Goal: Task Accomplishment & Management: Use online tool/utility

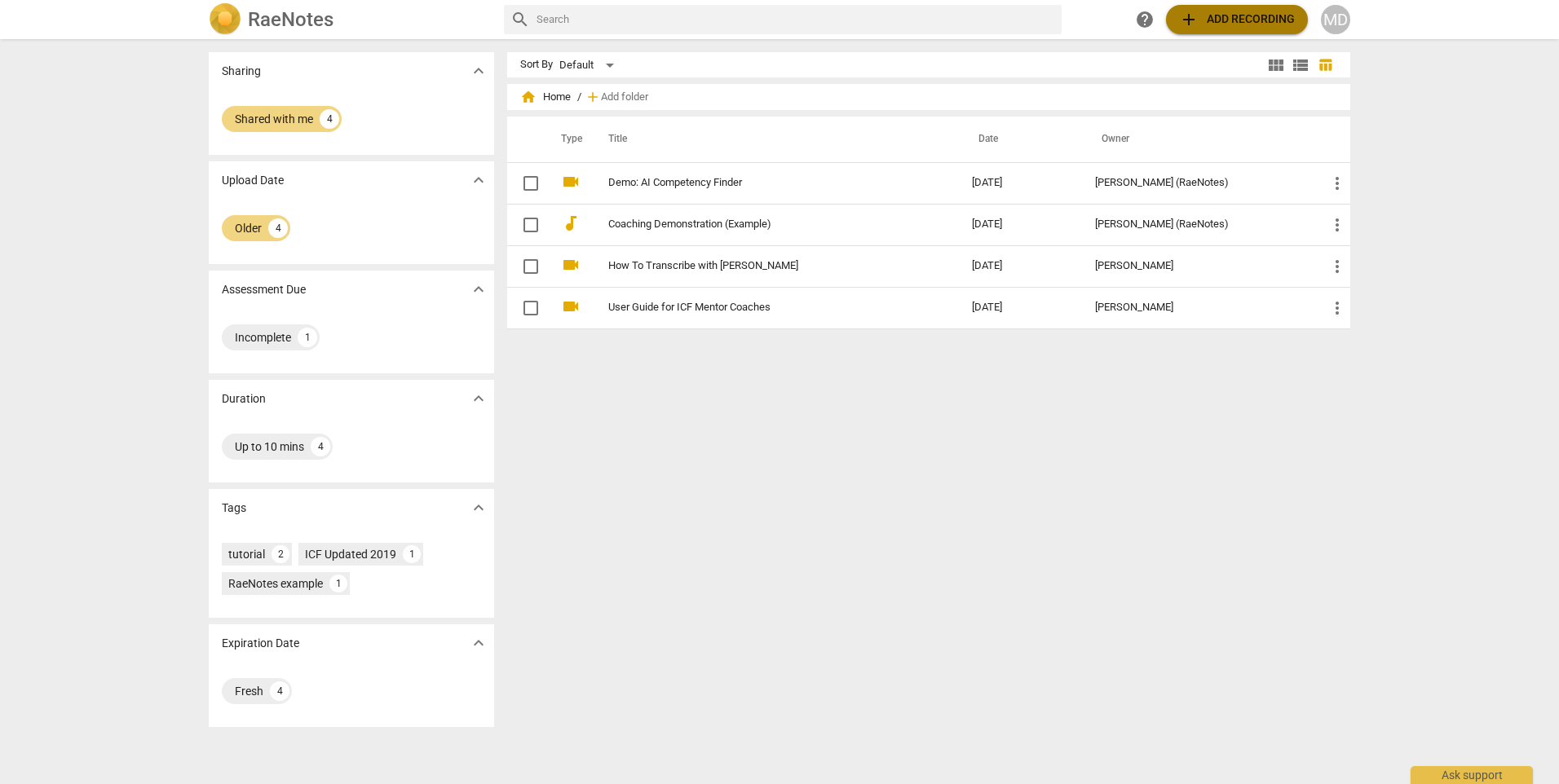
click at [1216, 22] on span "add Add recording" at bounding box center [1237, 19] width 116 height 19
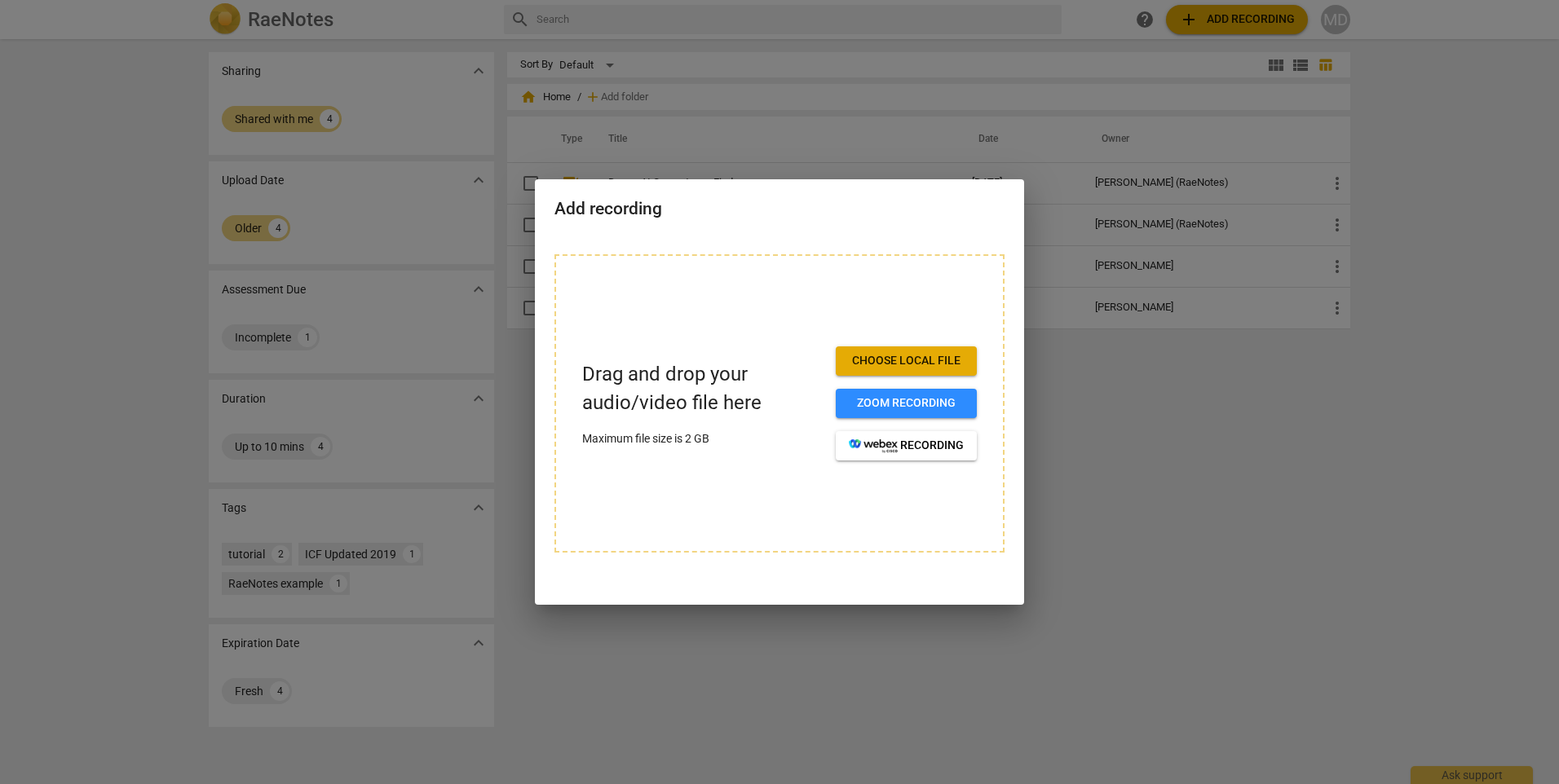
click at [946, 358] on span "Choose local file" at bounding box center [906, 361] width 115 height 17
click at [897, 361] on span "Choose local file" at bounding box center [906, 361] width 115 height 17
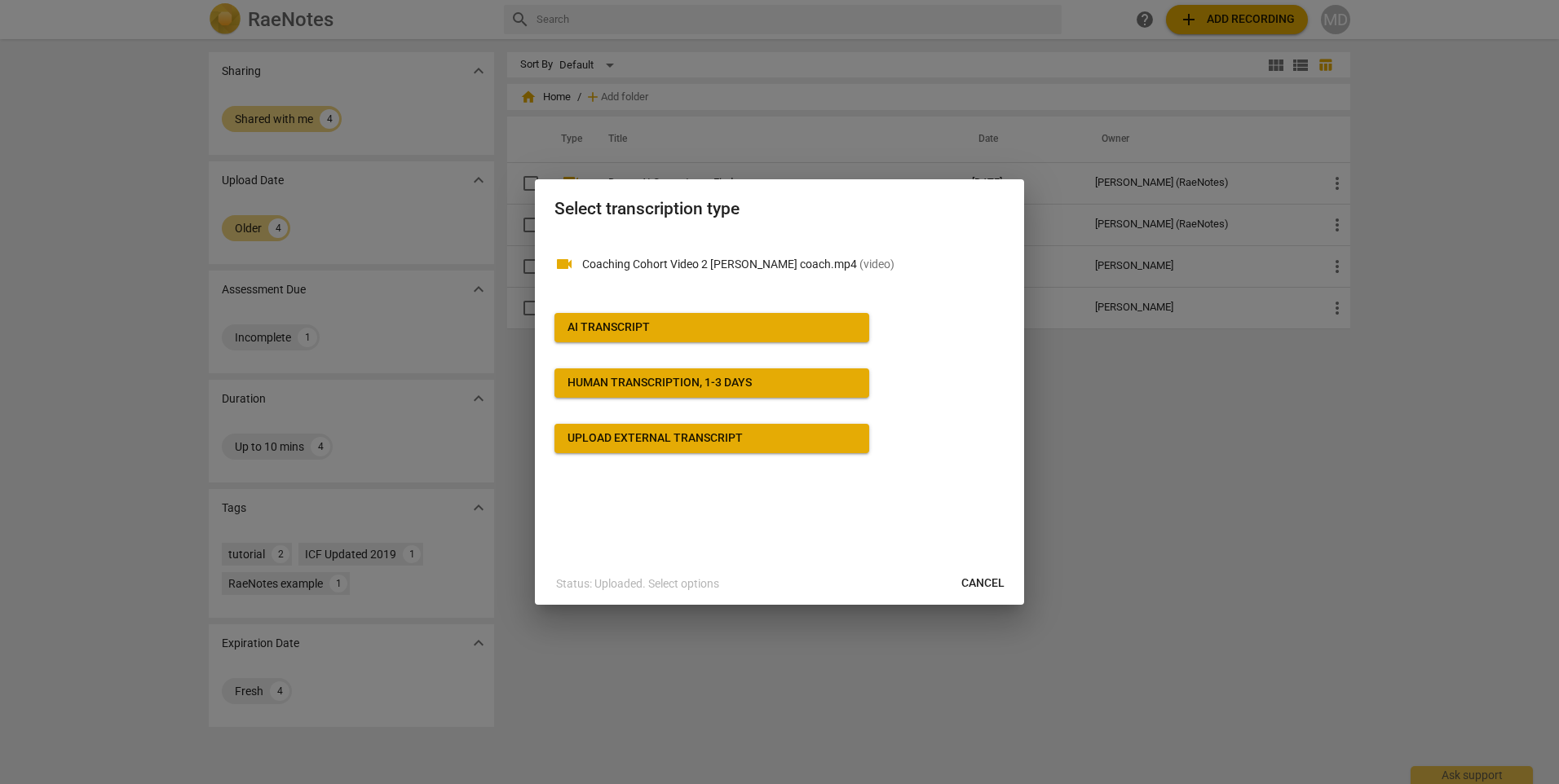
click at [674, 389] on div "Human transcription, 1-3 days" at bounding box center [660, 383] width 184 height 17
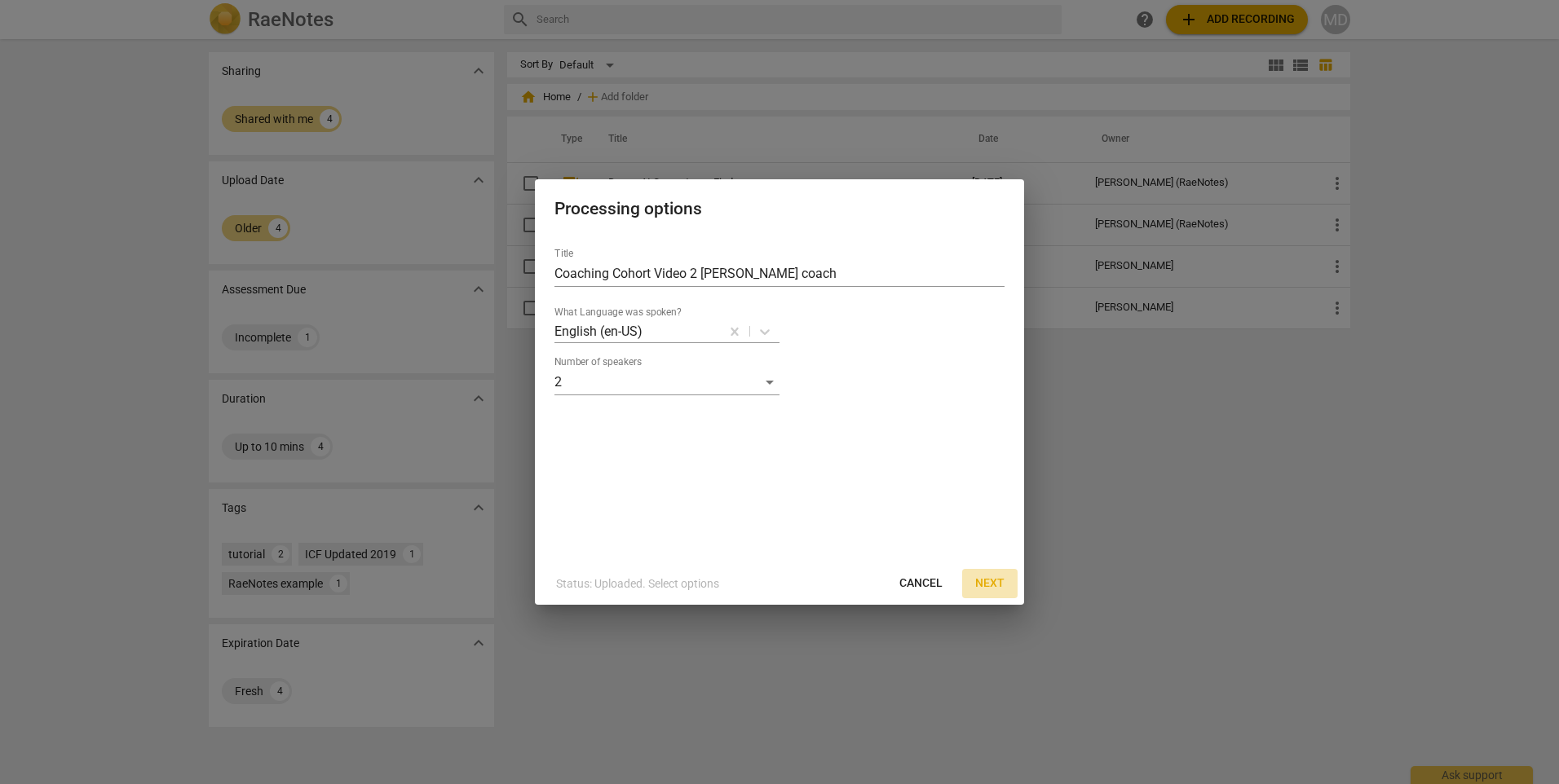
click at [990, 583] on span "Next" at bounding box center [990, 583] width 30 height 17
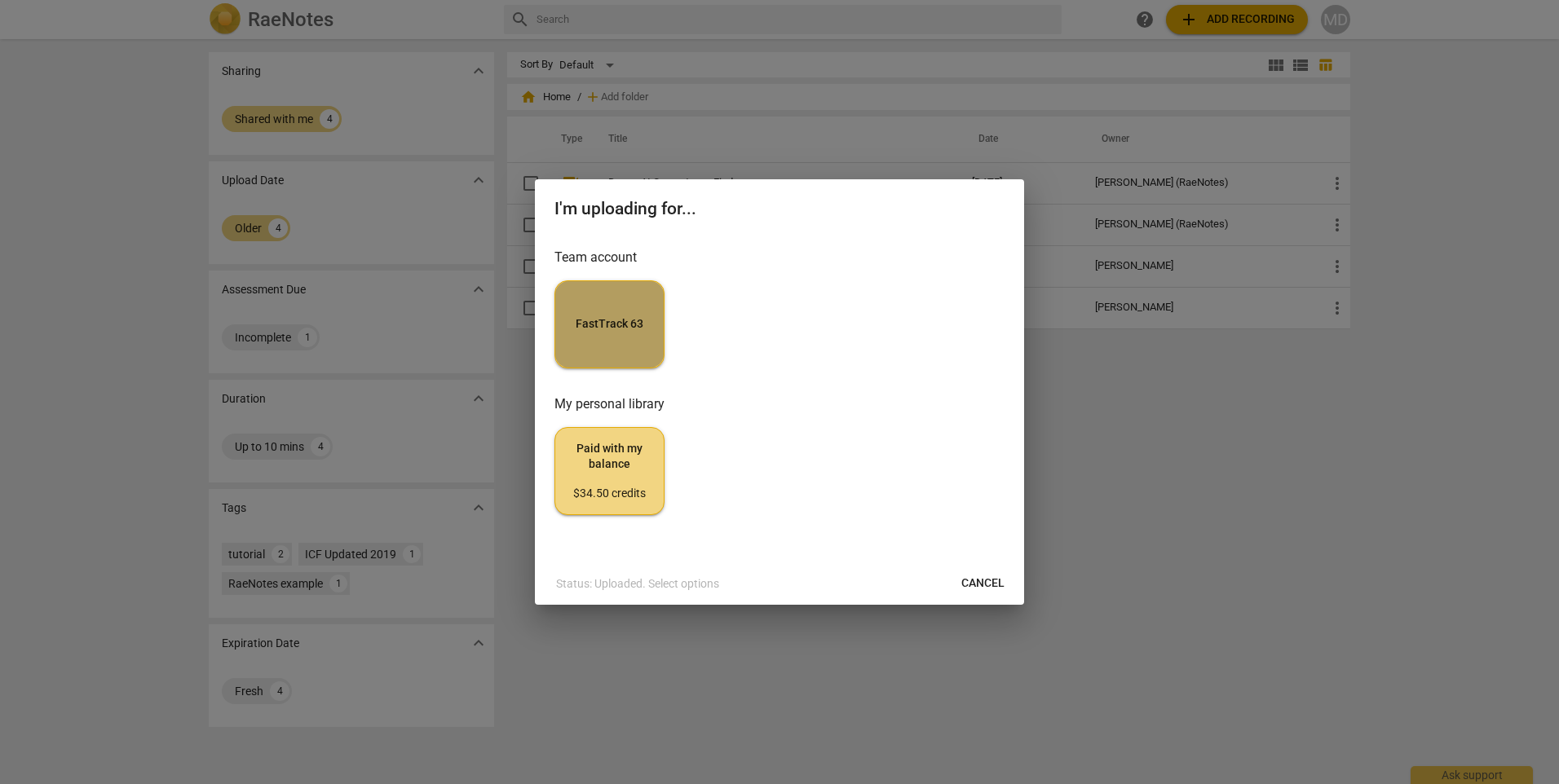
click at [598, 338] on button "FastTrack 63" at bounding box center [610, 324] width 110 height 88
click at [995, 579] on span "Cancel" at bounding box center [983, 583] width 44 height 17
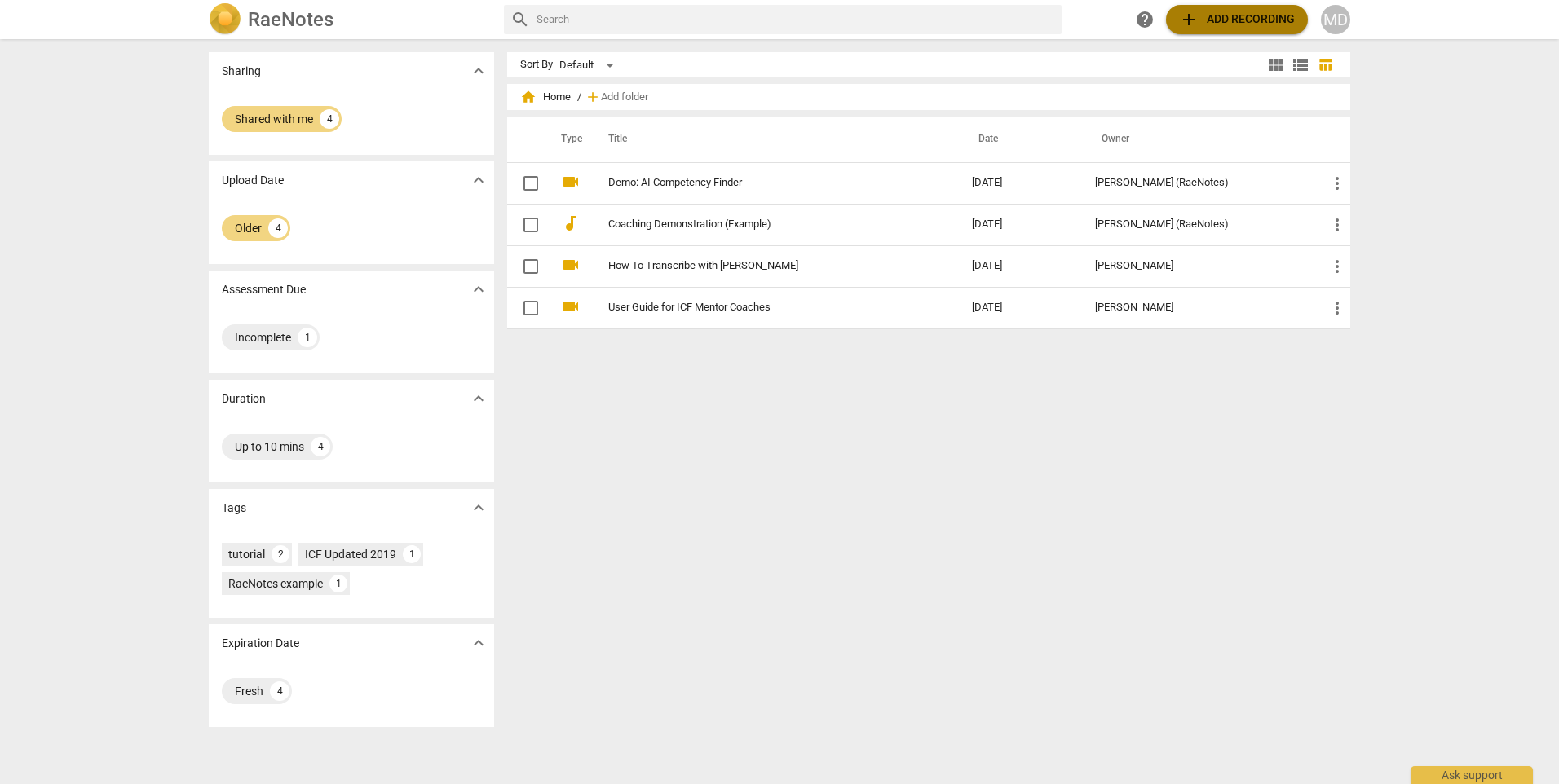
click at [1237, 17] on span "add Add recording" at bounding box center [1237, 19] width 116 height 19
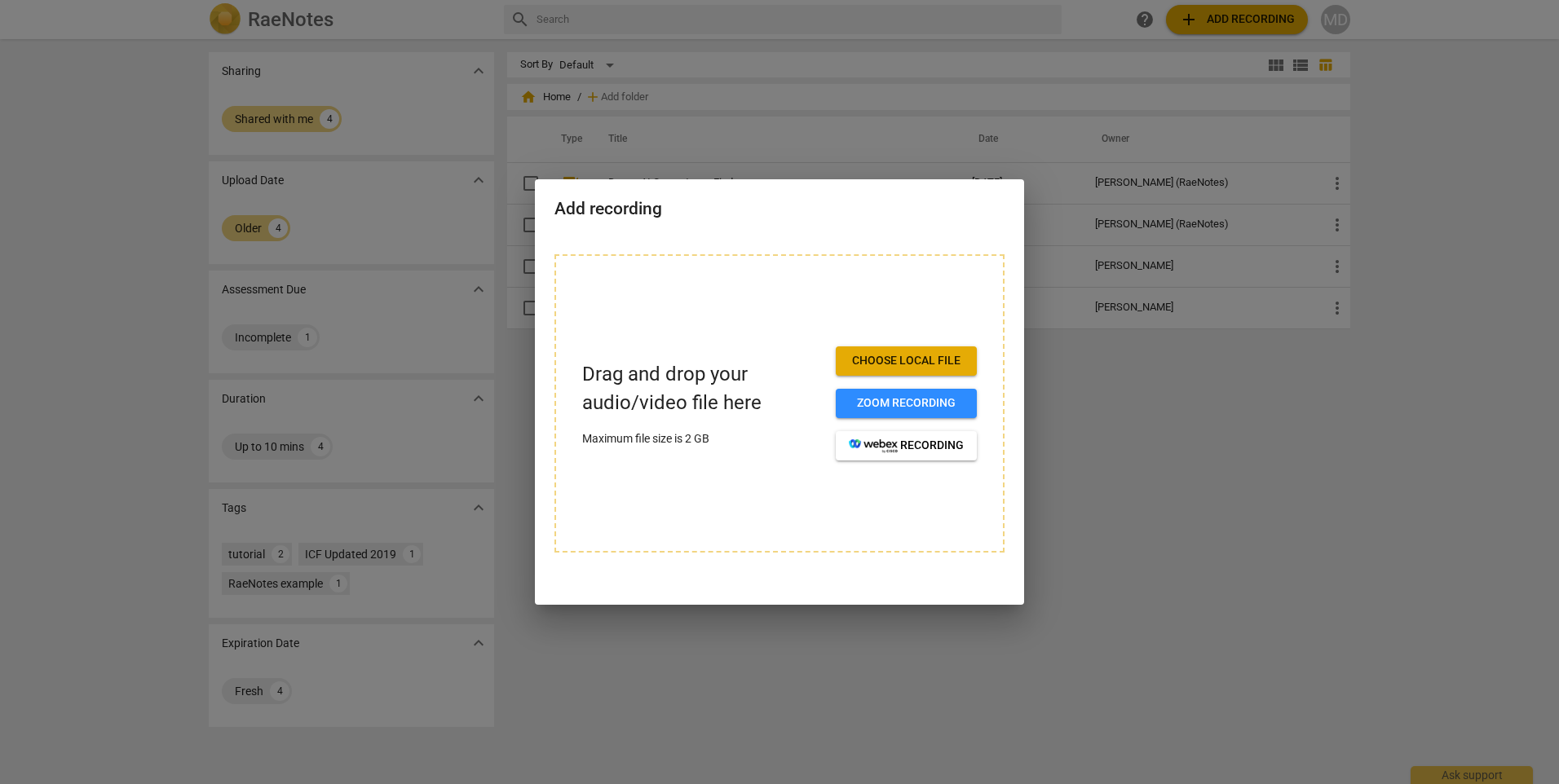
click at [925, 362] on span "Choose local file" at bounding box center [906, 361] width 115 height 17
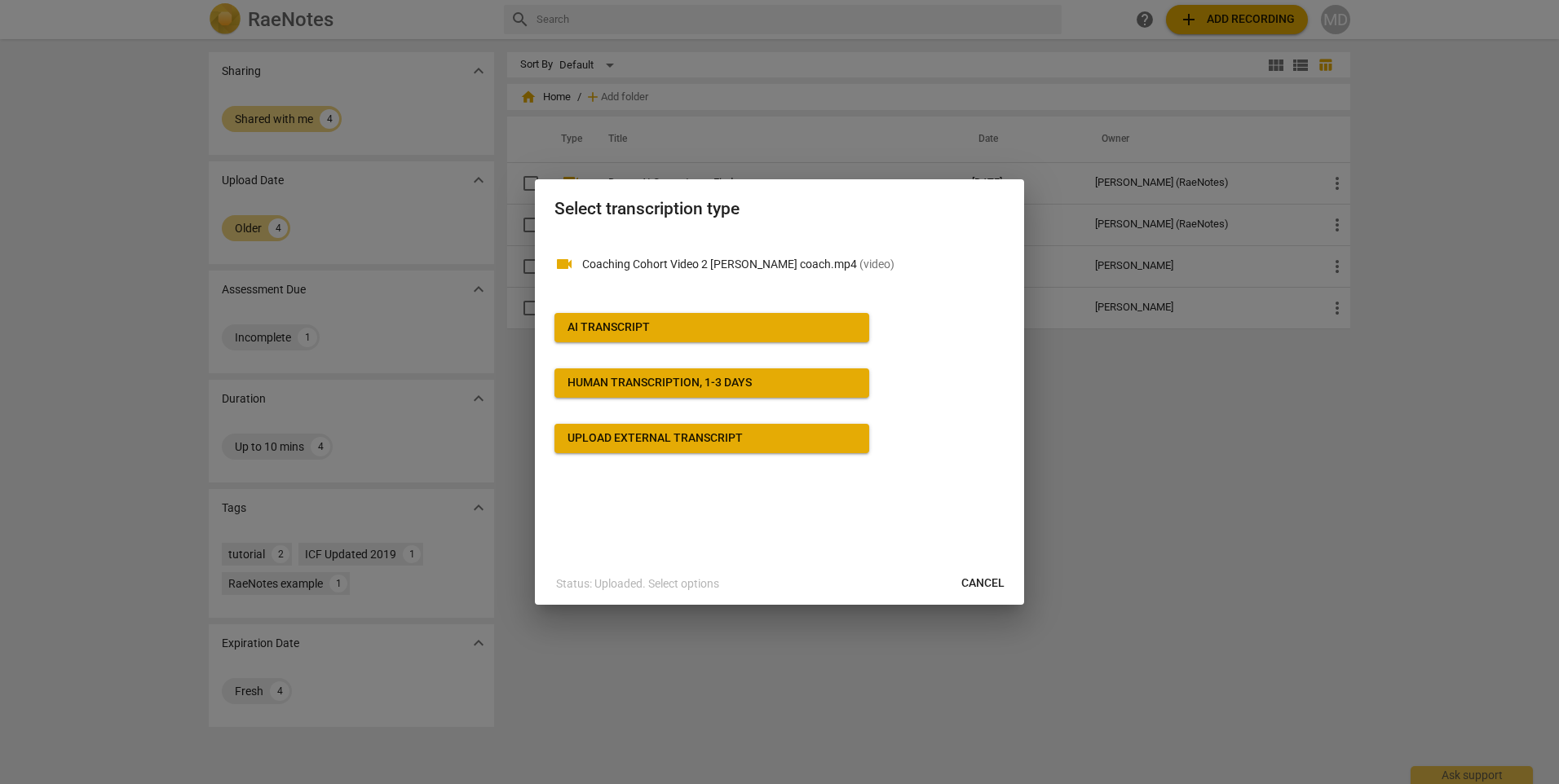
click at [781, 393] on button "Human transcription, 1-3 days" at bounding box center [712, 384] width 315 height 30
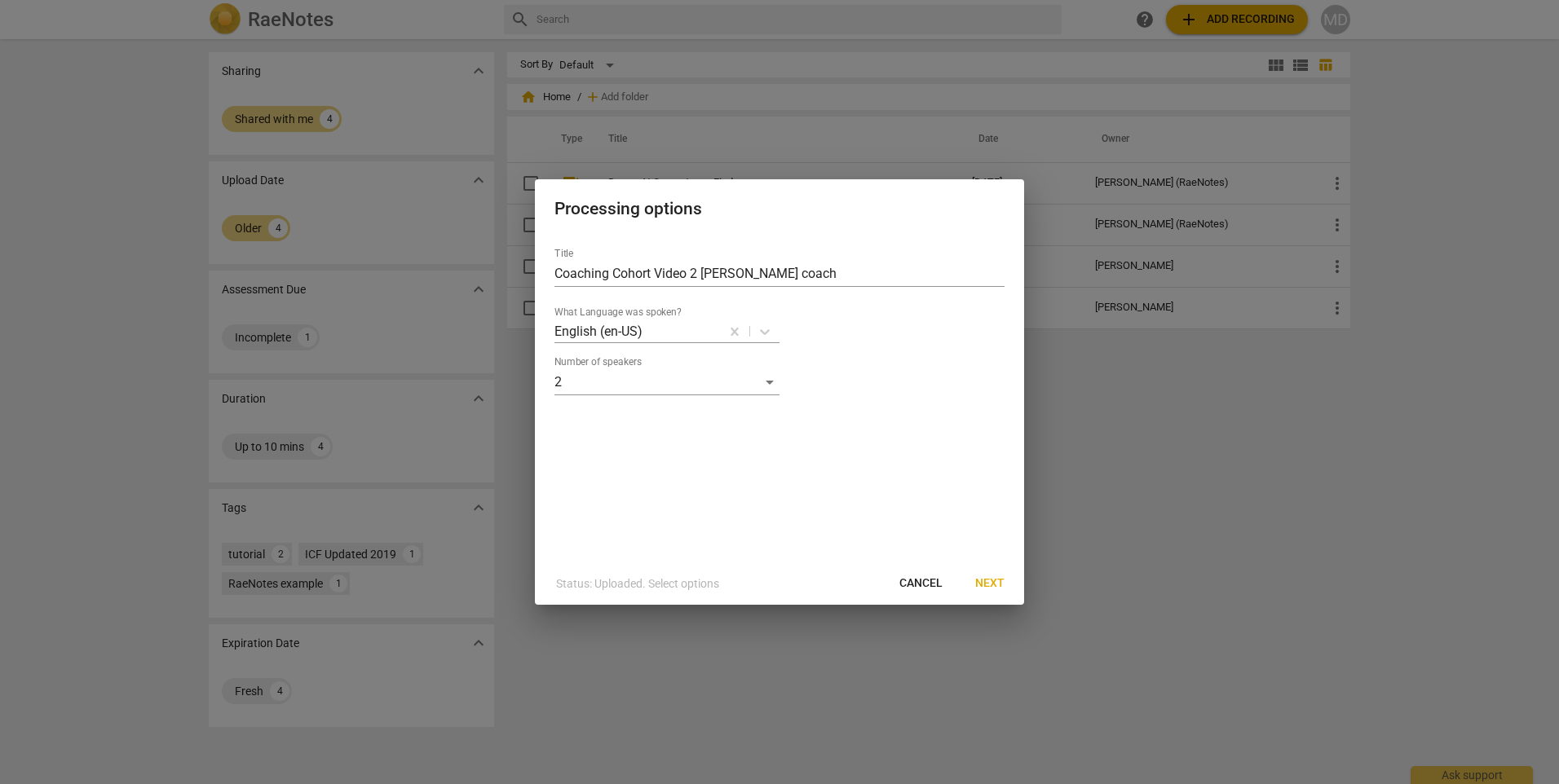
click at [997, 581] on span "Next" at bounding box center [990, 583] width 30 height 17
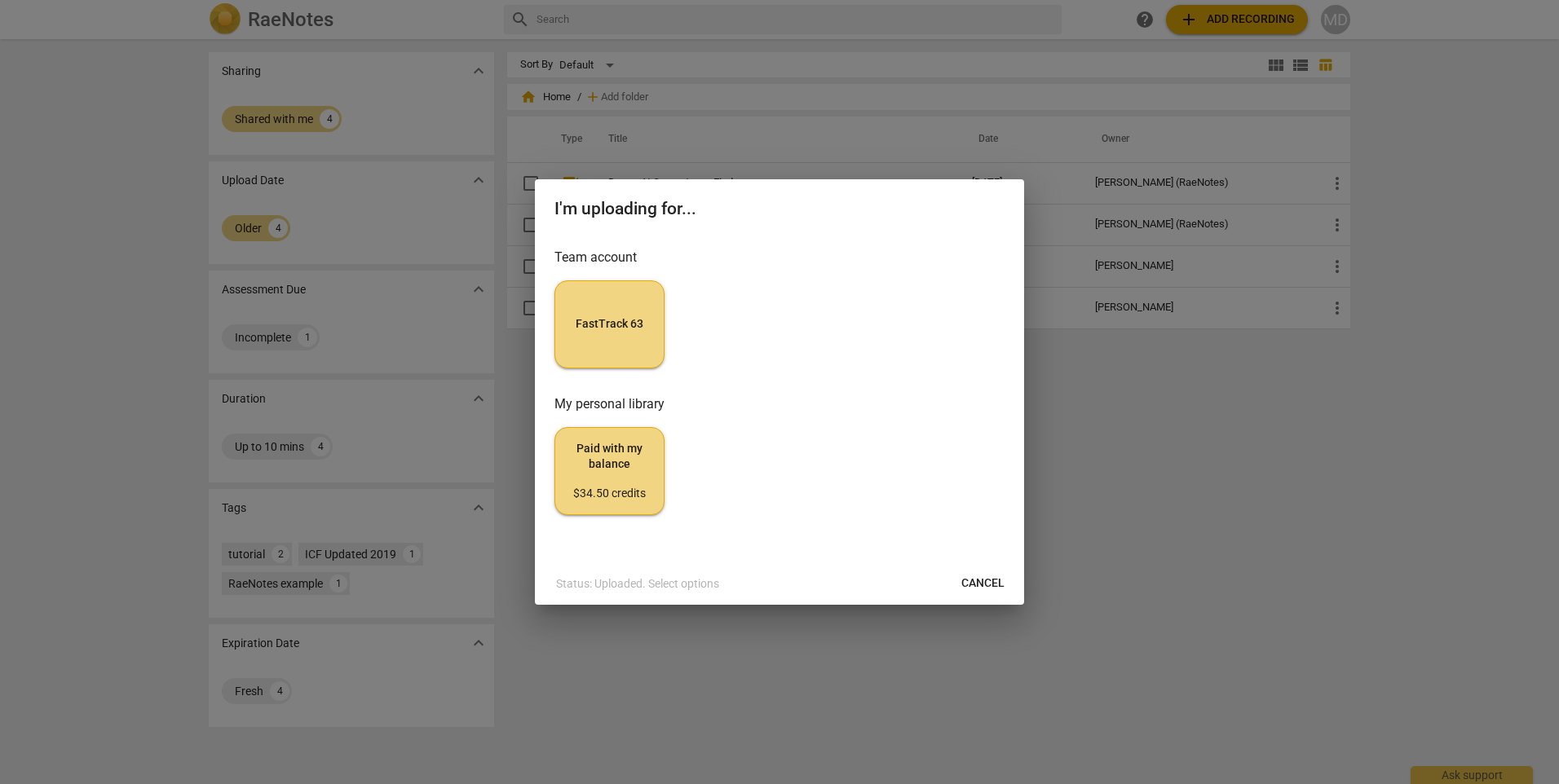
click at [613, 468] on span "Paid with my balance $34.50 credits" at bounding box center [610, 472] width 82 height 61
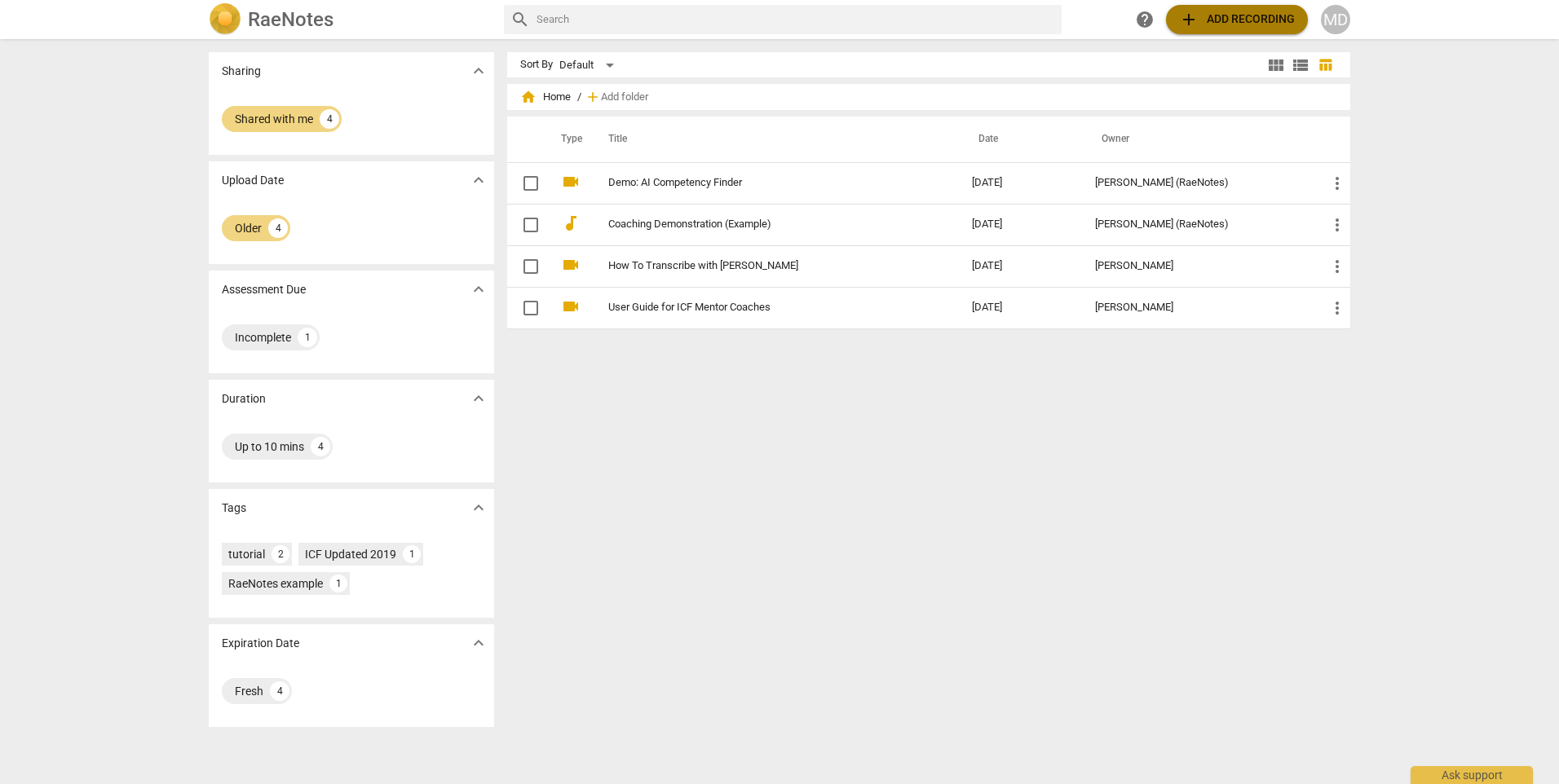
click at [1242, 23] on span "add Add recording" at bounding box center [1237, 19] width 116 height 19
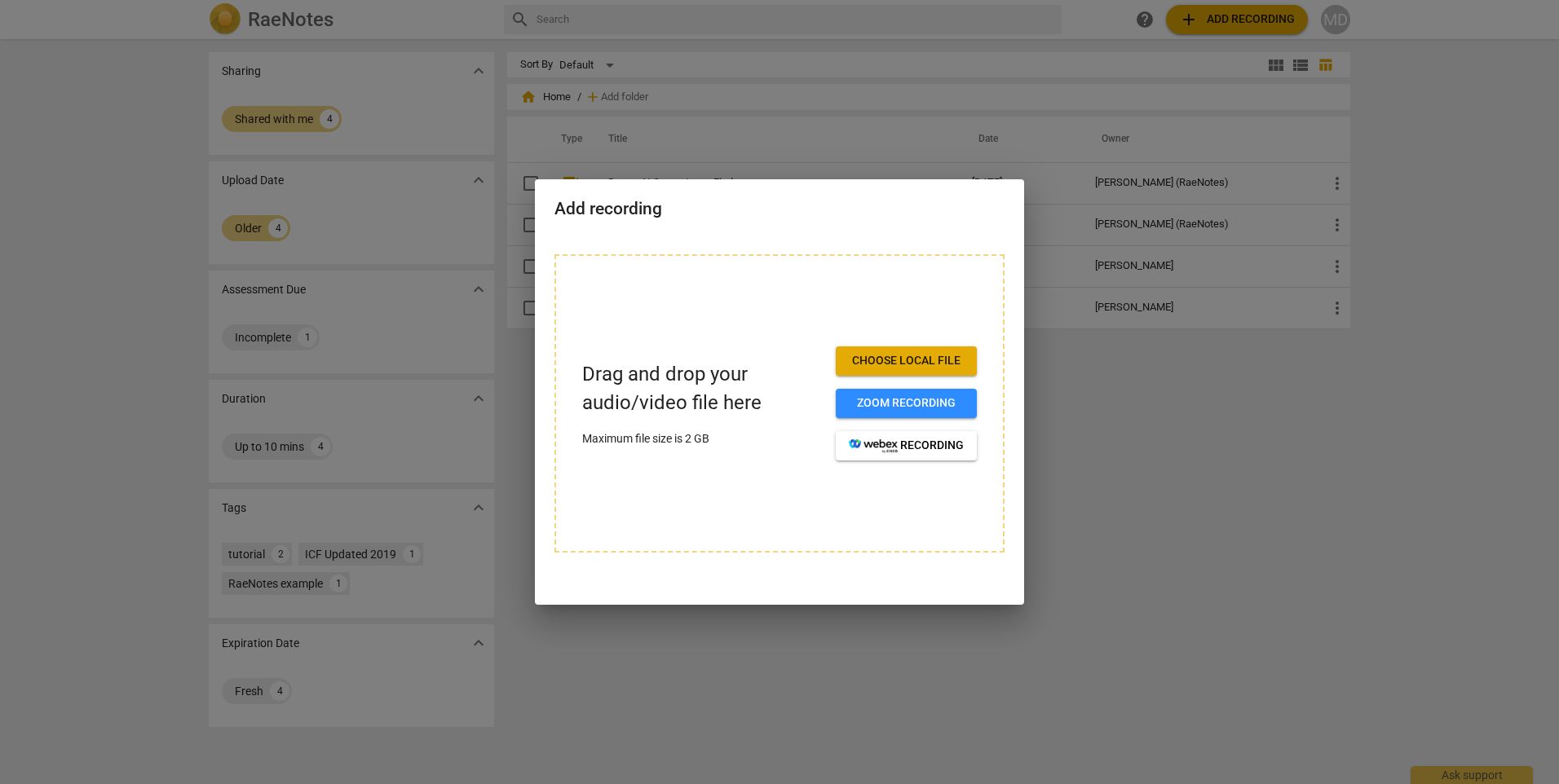
click at [918, 365] on span "Choose local file" at bounding box center [906, 361] width 115 height 17
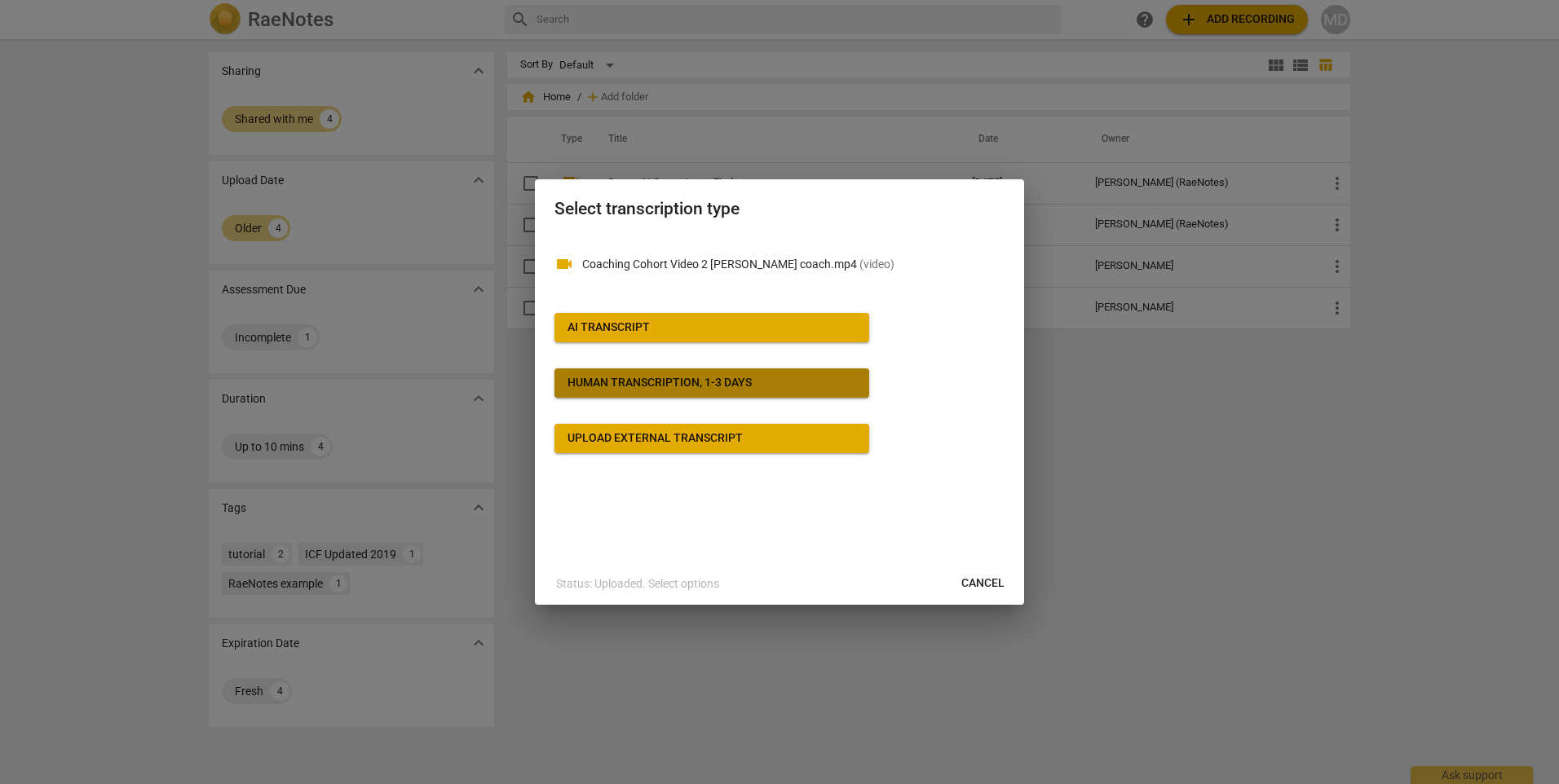
click at [735, 372] on button "Human transcription, 1-3 days" at bounding box center [712, 384] width 315 height 30
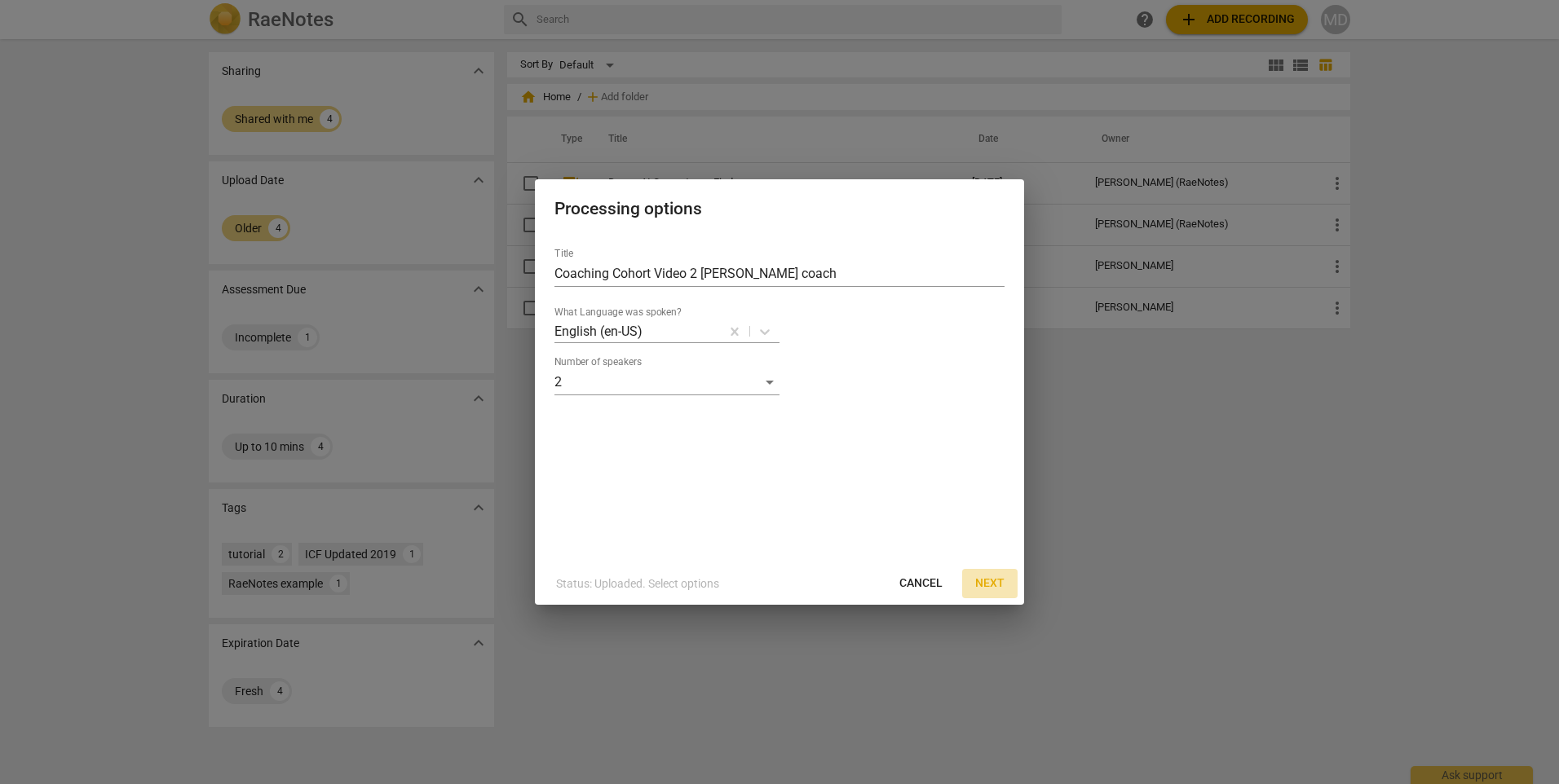
click at [977, 576] on span "Next" at bounding box center [990, 583] width 30 height 17
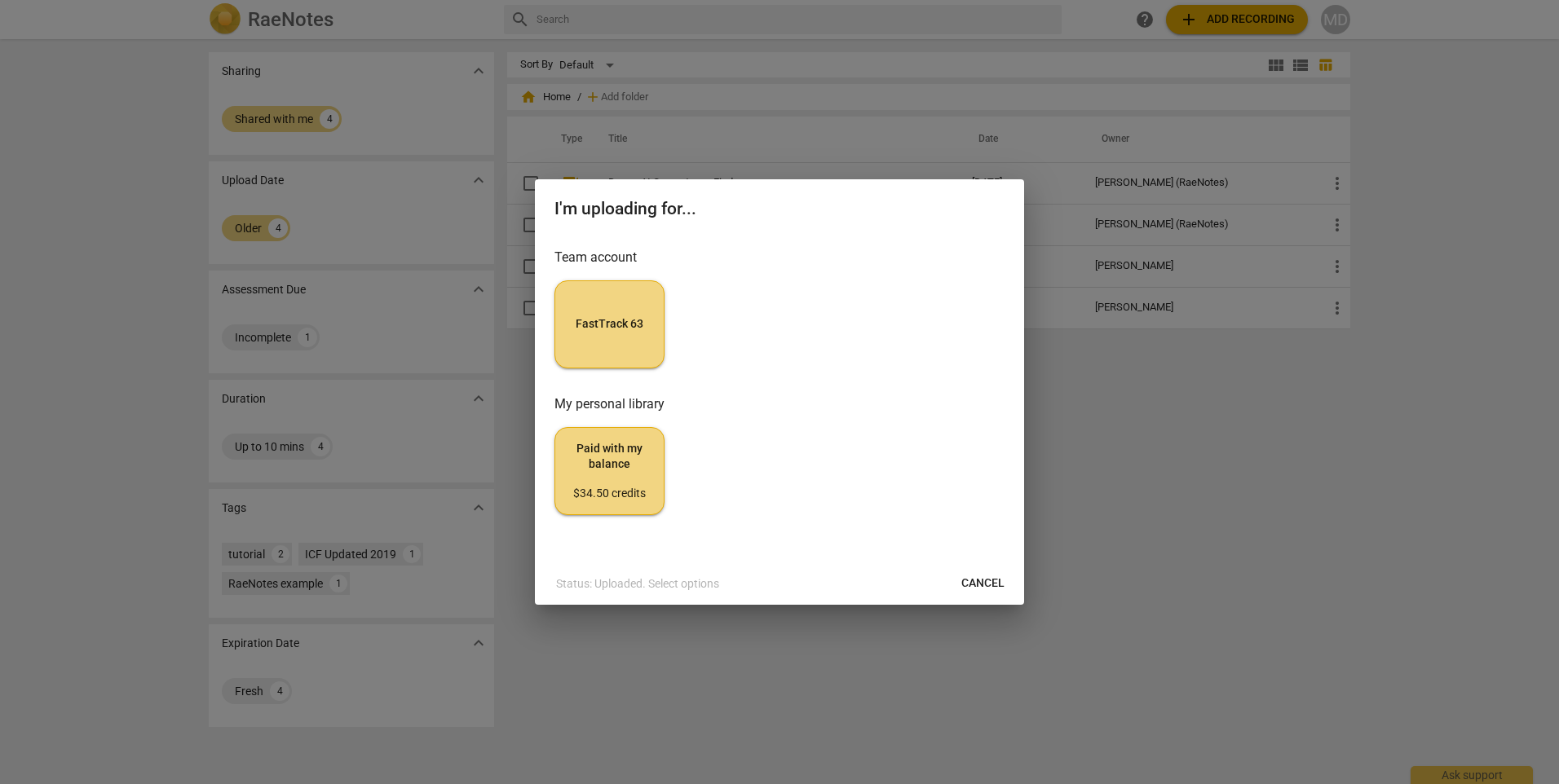
click at [619, 318] on span "FastTrack 63" at bounding box center [610, 324] width 82 height 17
click at [994, 588] on span "Cancel" at bounding box center [983, 583] width 44 height 17
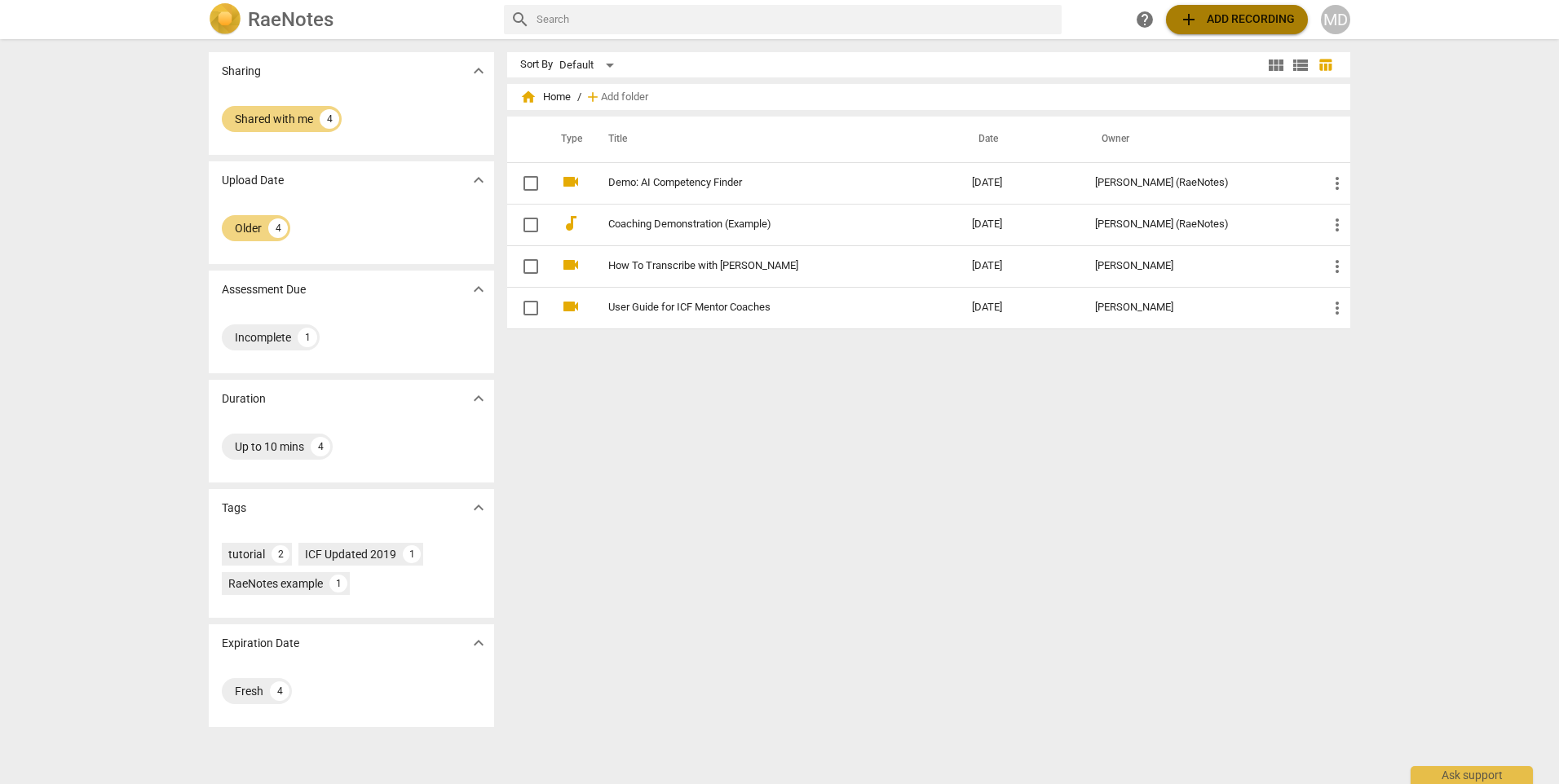
click at [1275, 18] on span "add Add recording" at bounding box center [1237, 19] width 116 height 19
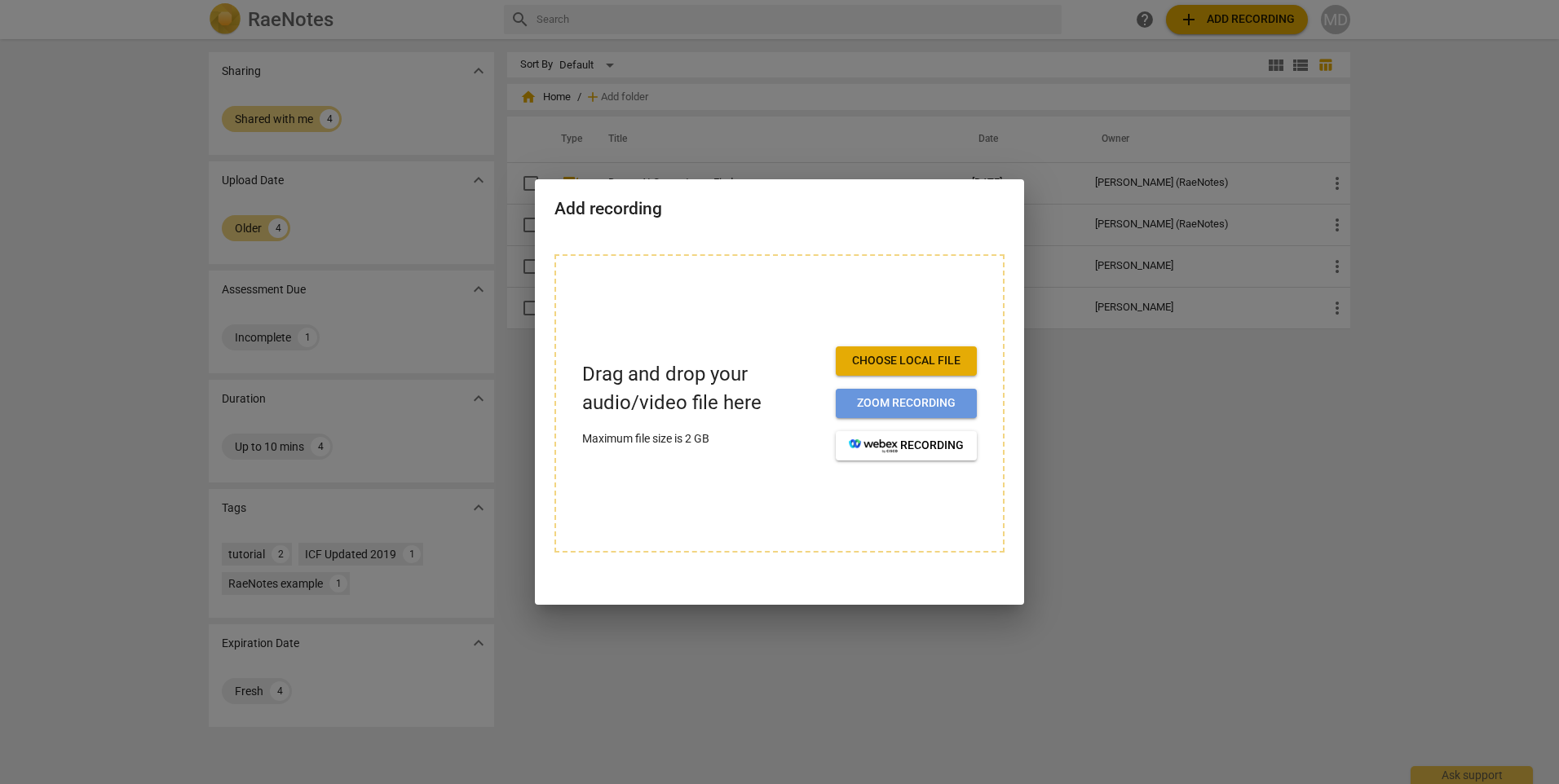
click at [909, 414] on button "Zoom recording" at bounding box center [906, 404] width 141 height 30
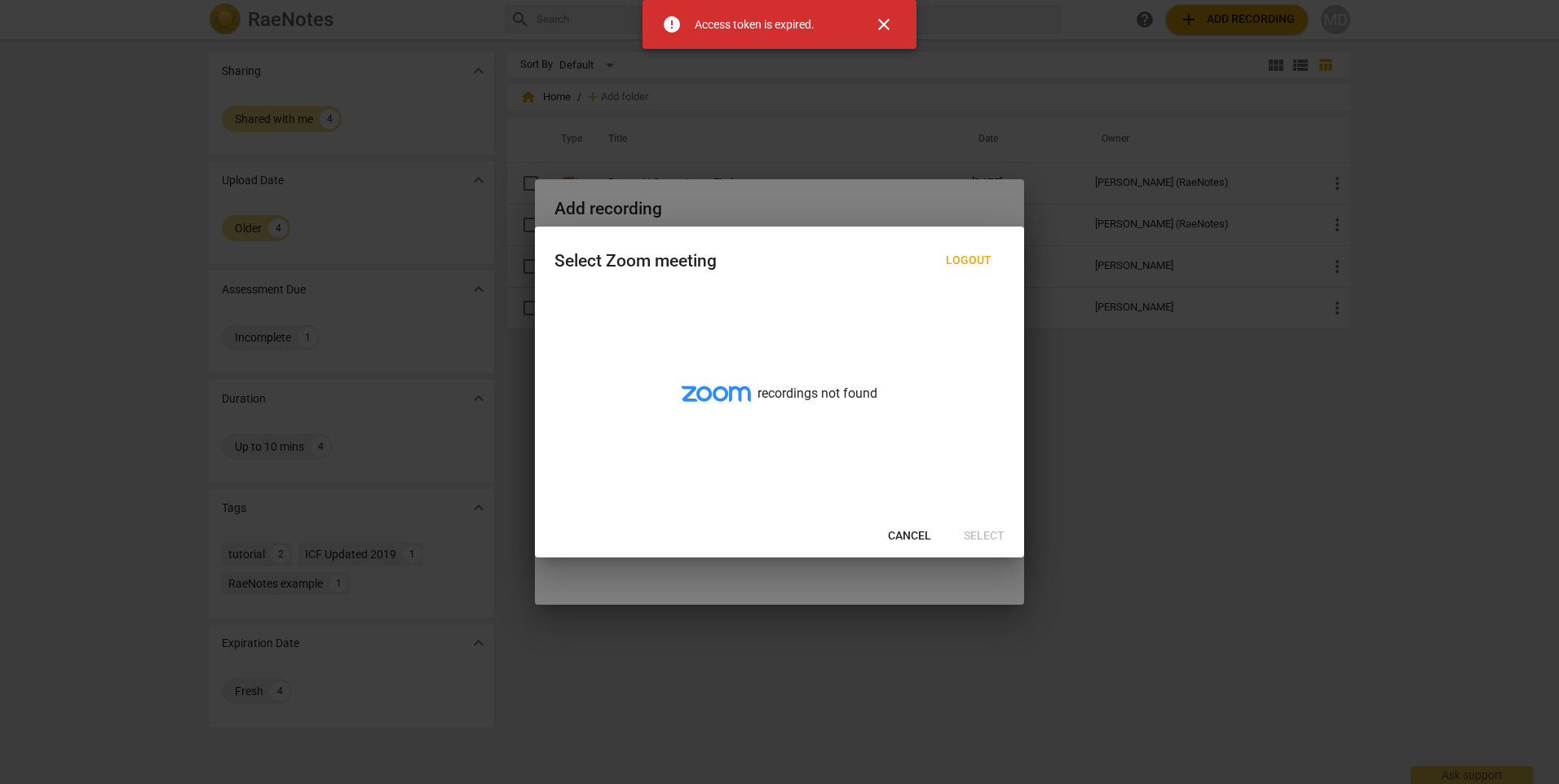
click at [890, 20] on span "close" at bounding box center [884, 24] width 19 height 19
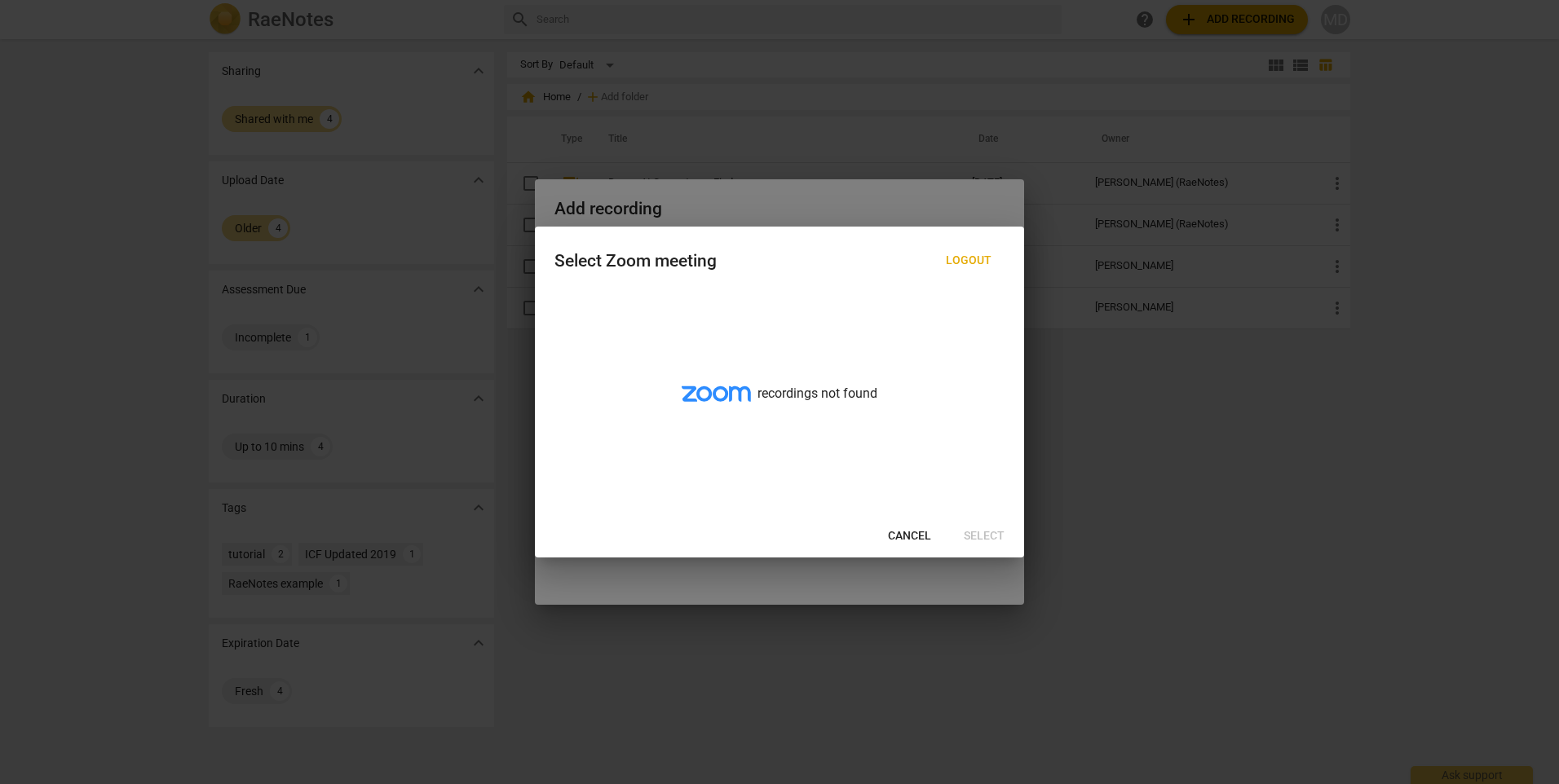
click at [920, 534] on span "Cancel" at bounding box center [910, 536] width 44 height 17
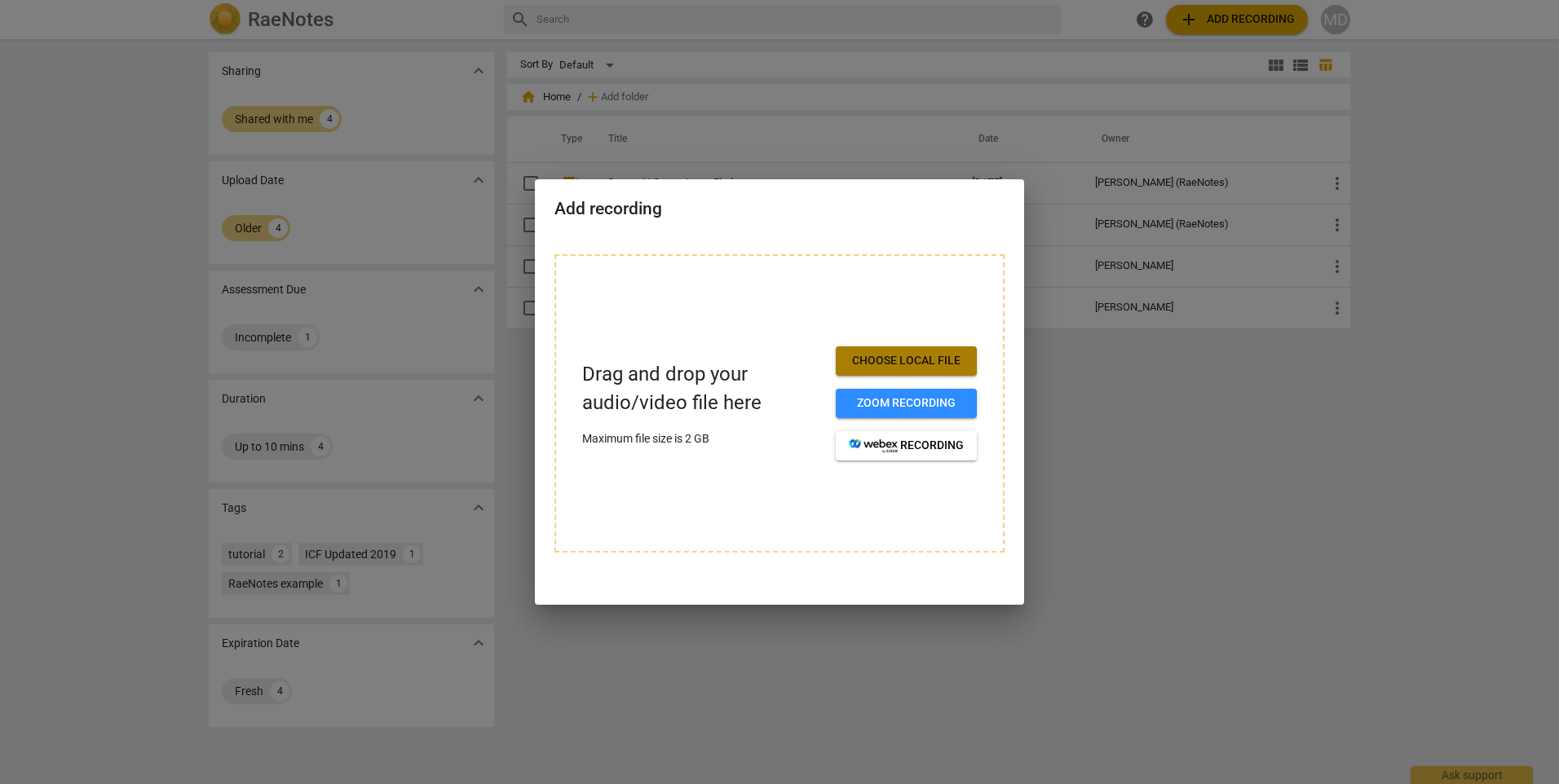
click at [915, 358] on span "Choose local file" at bounding box center [906, 361] width 115 height 17
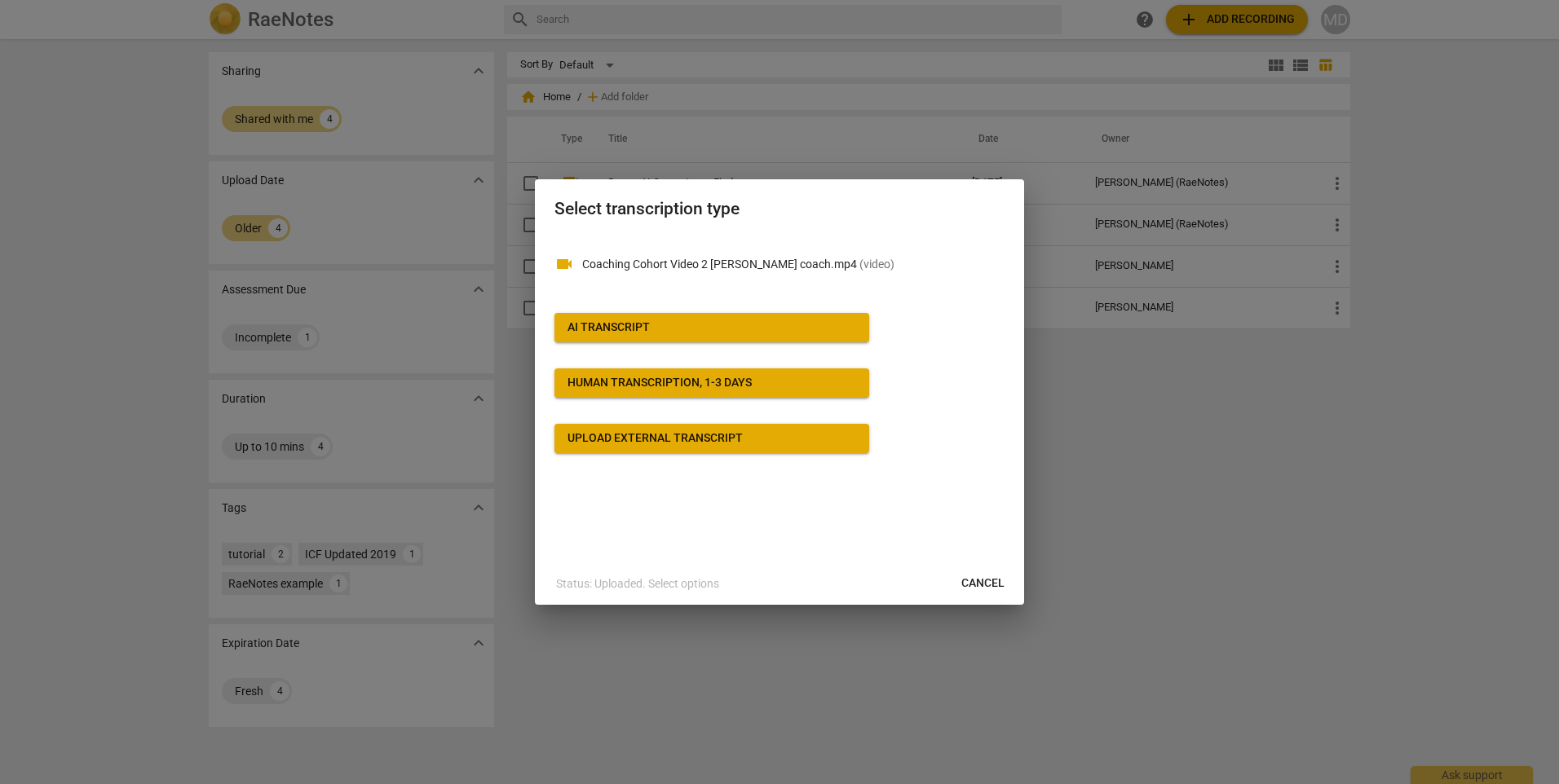
click at [1330, 85] on div at bounding box center [779, 392] width 1559 height 784
click at [716, 435] on div "Upload external transcript" at bounding box center [655, 439] width 175 height 17
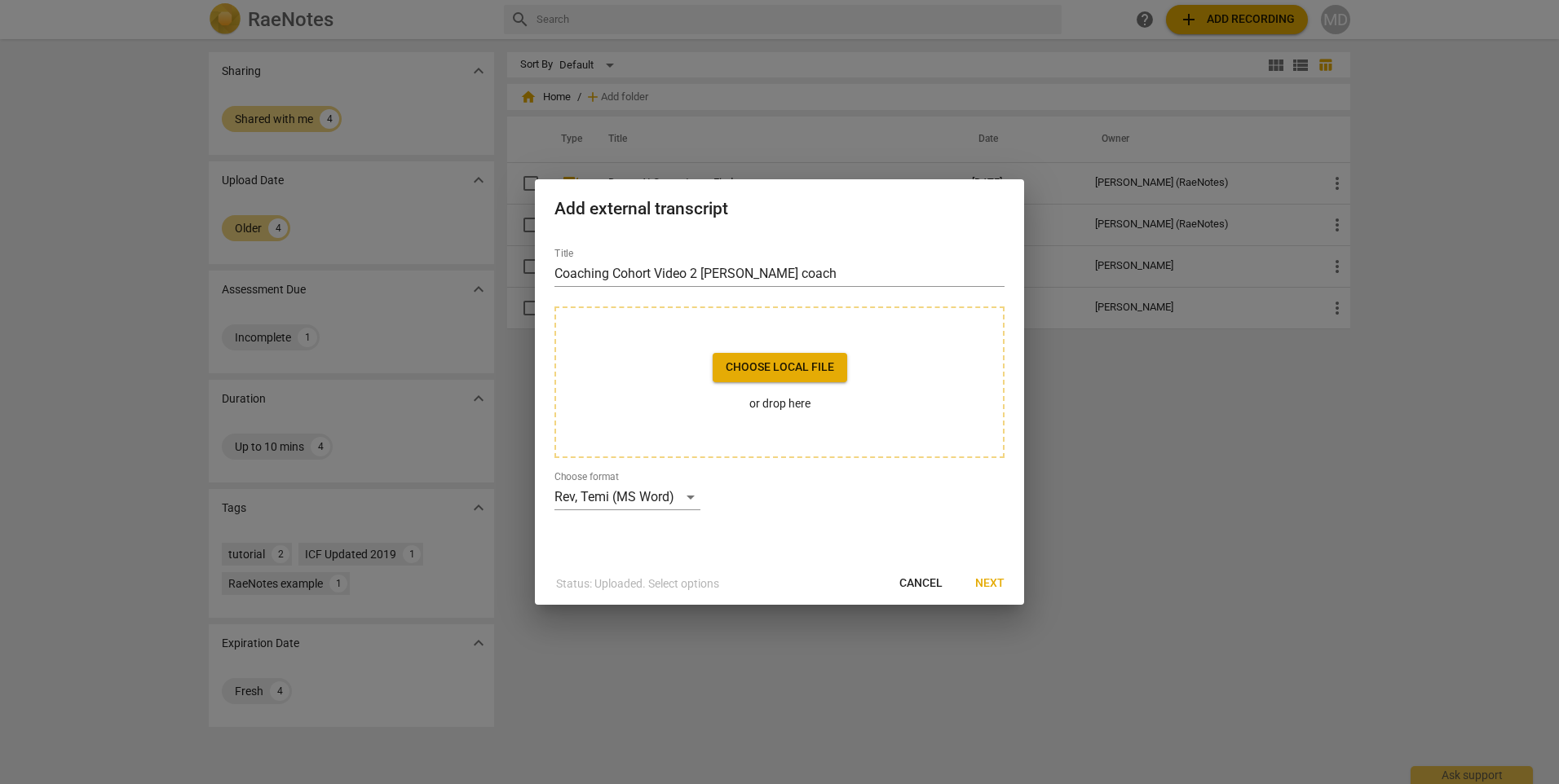
click at [910, 581] on span "Cancel" at bounding box center [921, 583] width 44 height 17
